Goal: Information Seeking & Learning: Find specific page/section

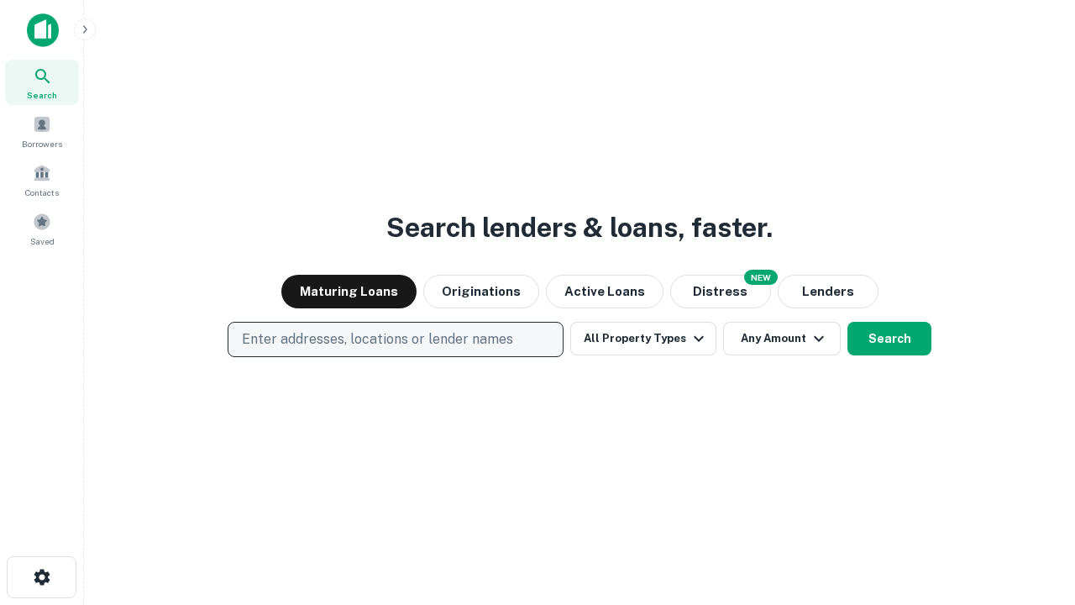
click at [395, 339] on p "Enter addresses, locations or lender names" at bounding box center [377, 339] width 271 height 20
type input "**********"
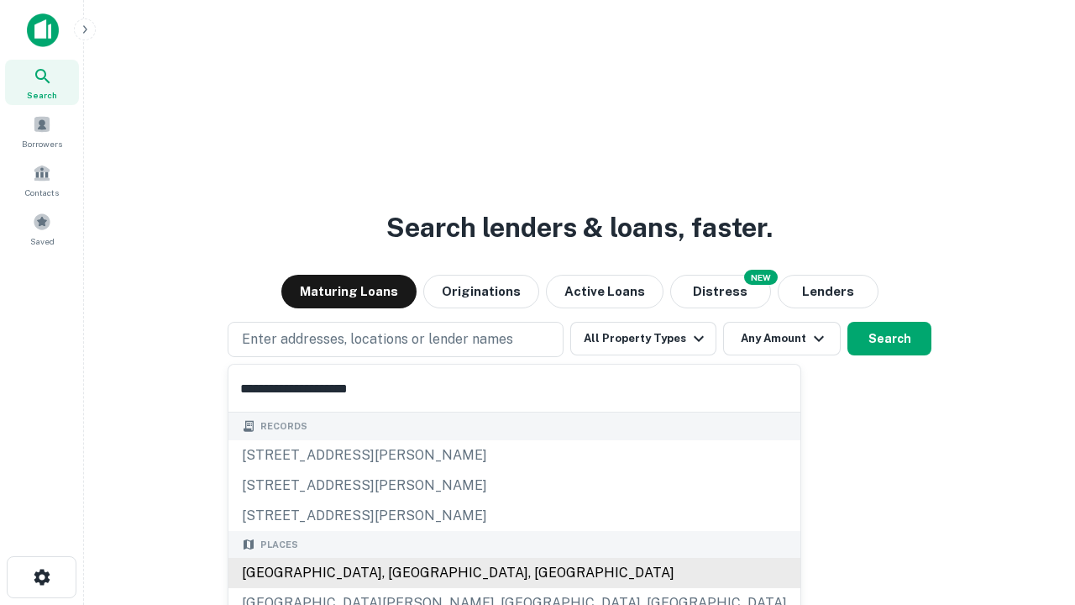
click at [401, 573] on div "[GEOGRAPHIC_DATA], [GEOGRAPHIC_DATA], [GEOGRAPHIC_DATA]" at bounding box center [514, 573] width 572 height 30
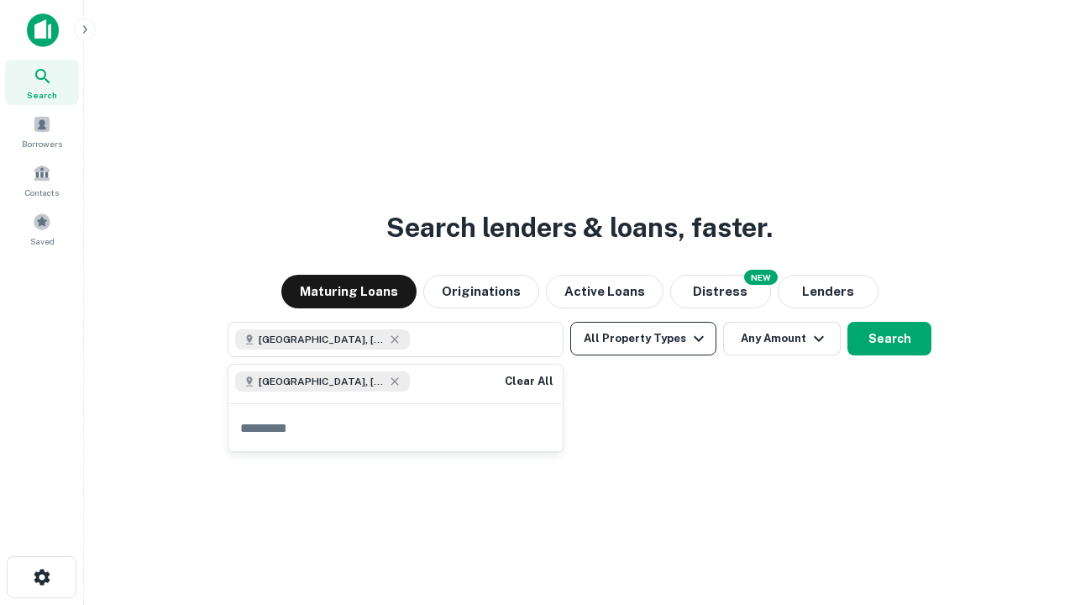
click at [643, 338] on button "All Property Types" at bounding box center [643, 339] width 146 height 34
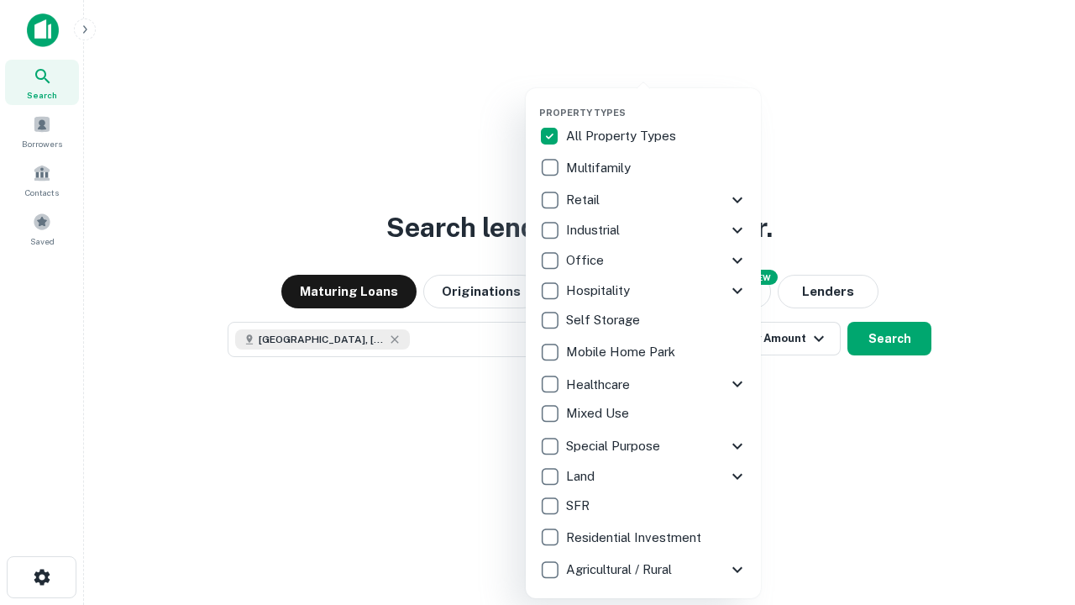
click at [657, 102] on button "button" at bounding box center [656, 102] width 235 height 1
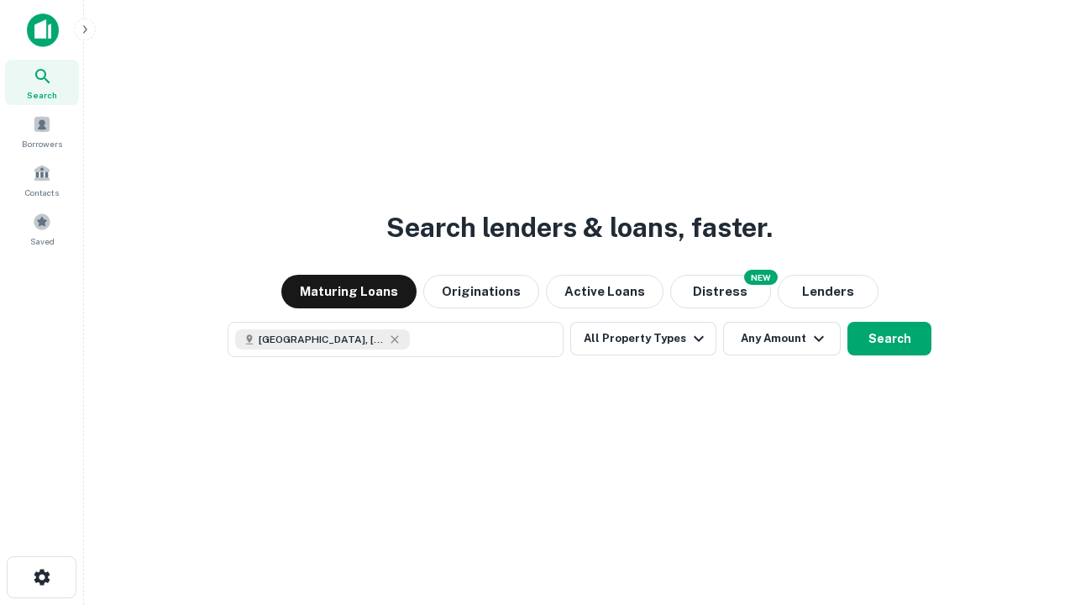
scroll to position [27, 0]
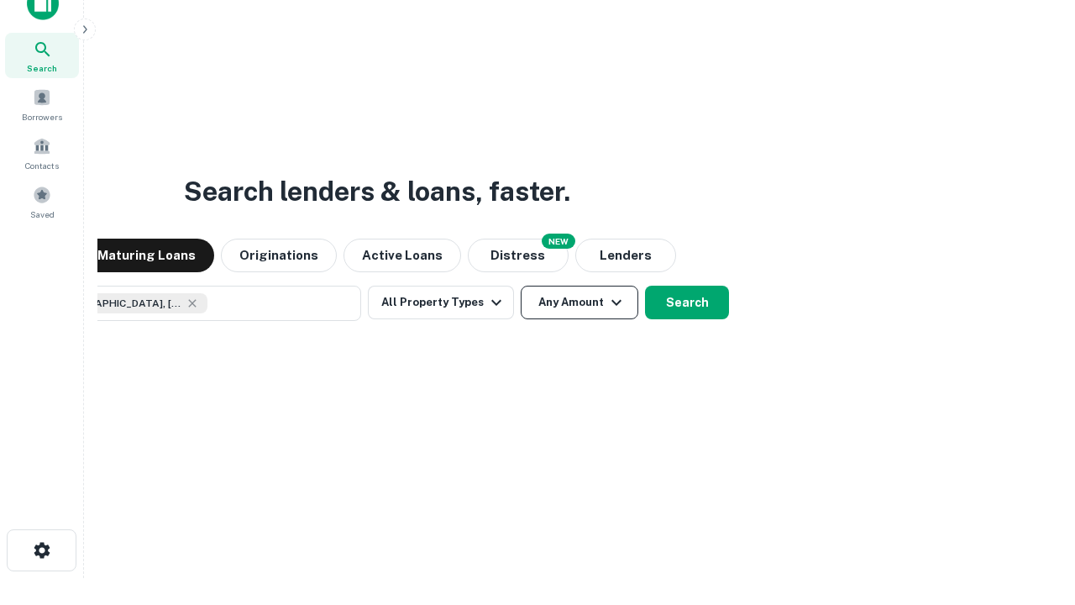
click at [521, 285] on button "Any Amount" at bounding box center [580, 302] width 118 height 34
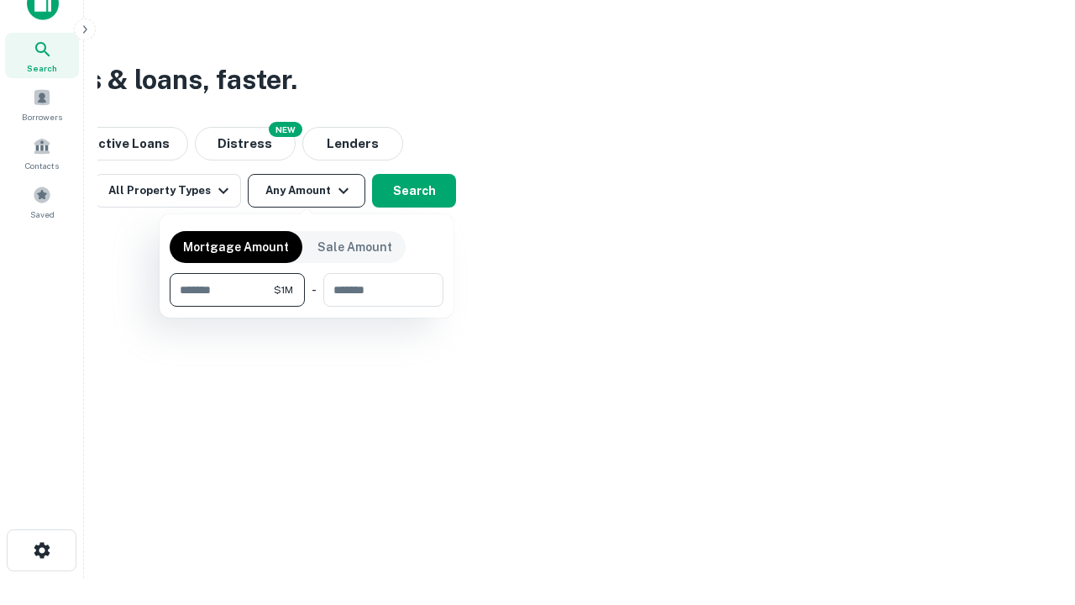
type input "*******"
click at [306, 306] on button "button" at bounding box center [307, 306] width 274 height 1
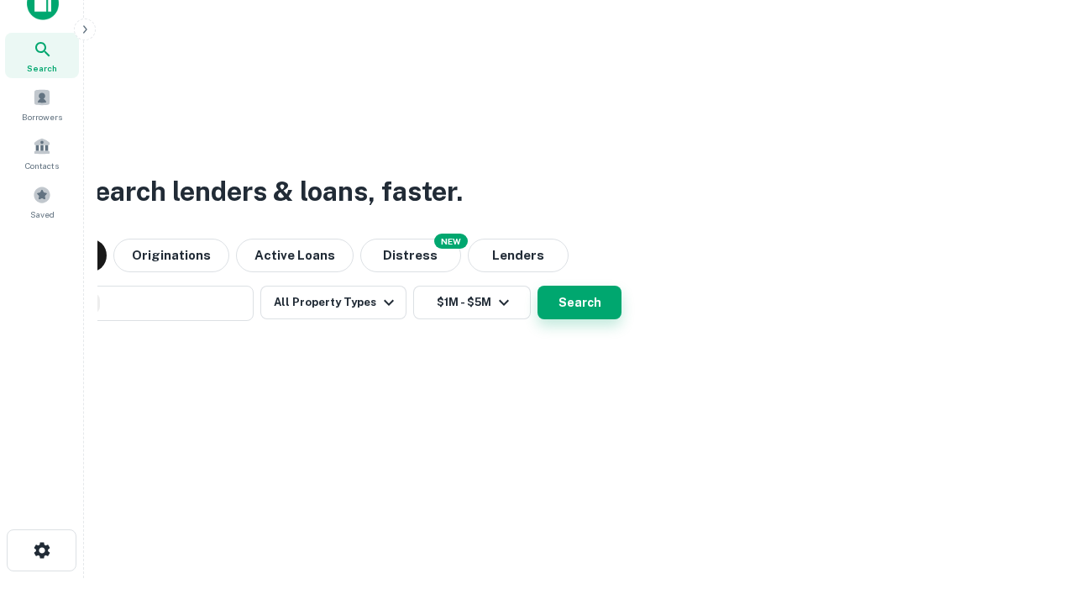
click at [537, 285] on button "Search" at bounding box center [579, 302] width 84 height 34
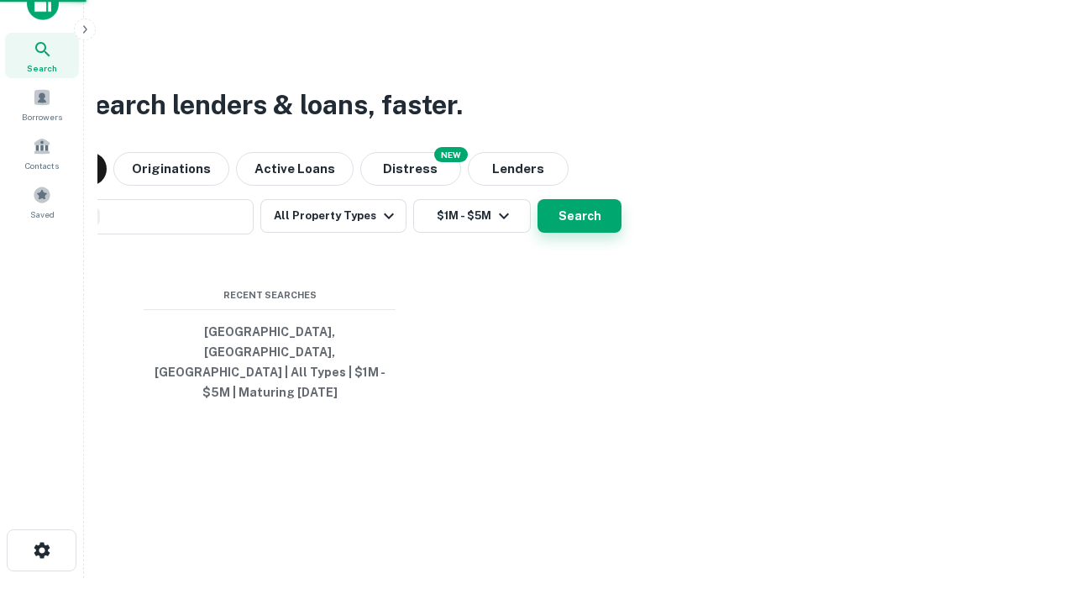
scroll to position [55, 475]
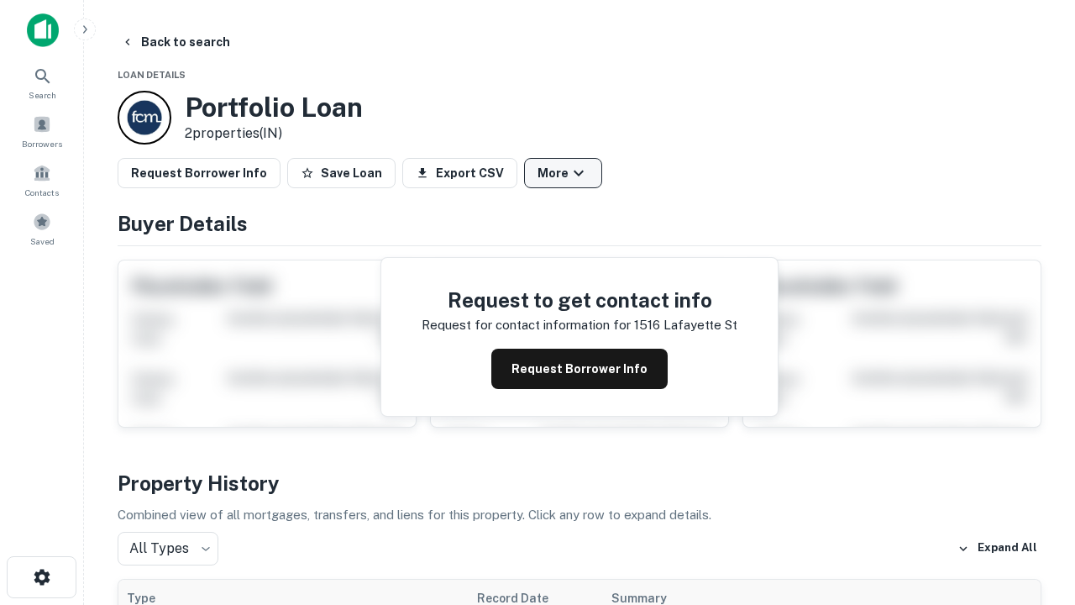
click at [563, 173] on button "More" at bounding box center [563, 173] width 78 height 30
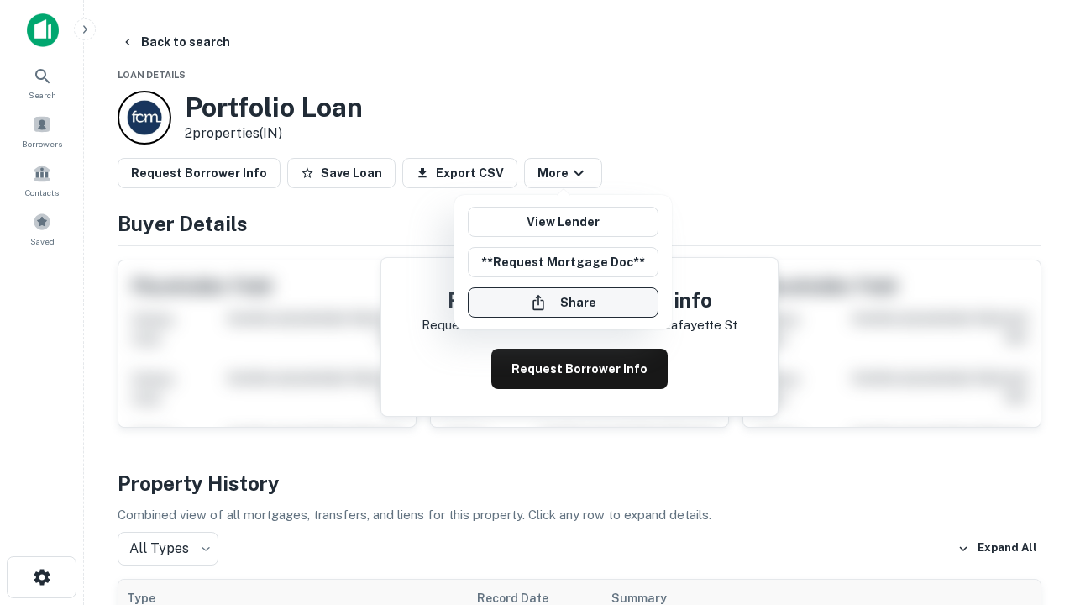
click at [563, 302] on button "Share" at bounding box center [563, 302] width 191 height 30
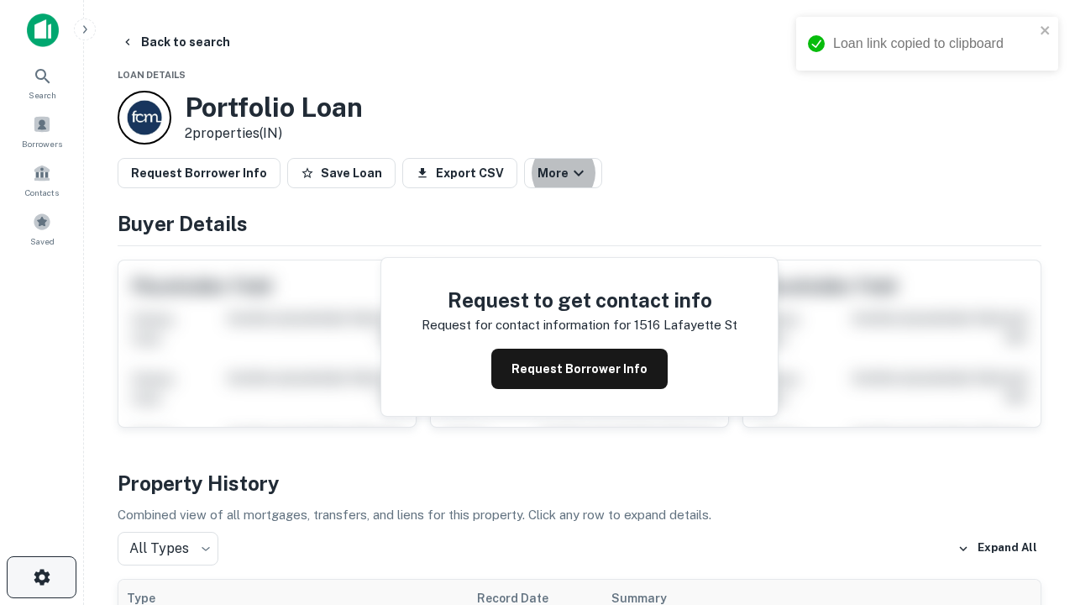
click at [41, 577] on icon "button" at bounding box center [42, 577] width 20 height 20
